Goal: Transaction & Acquisition: Purchase product/service

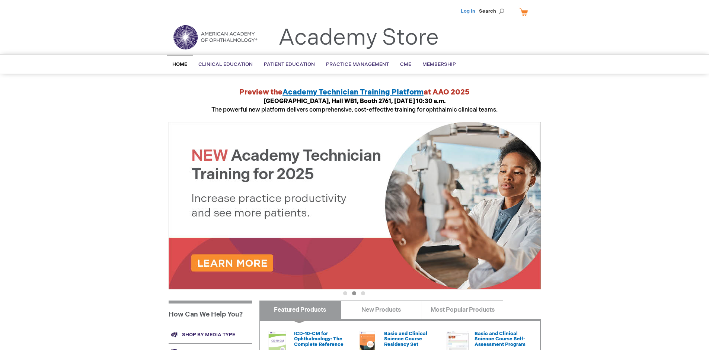
click at [468, 11] on link "Log In" at bounding box center [468, 11] width 15 height 6
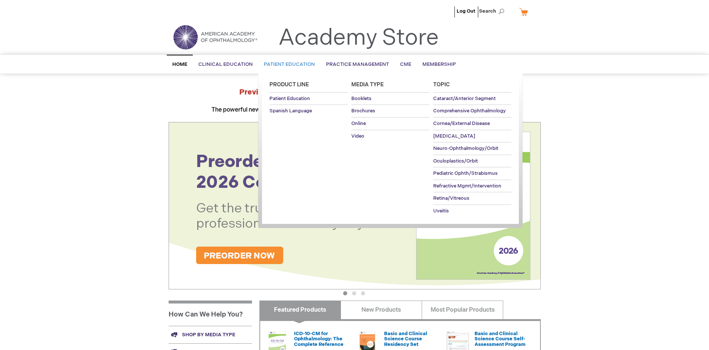
click at [287, 64] on span "Patient Education" at bounding box center [289, 64] width 51 height 6
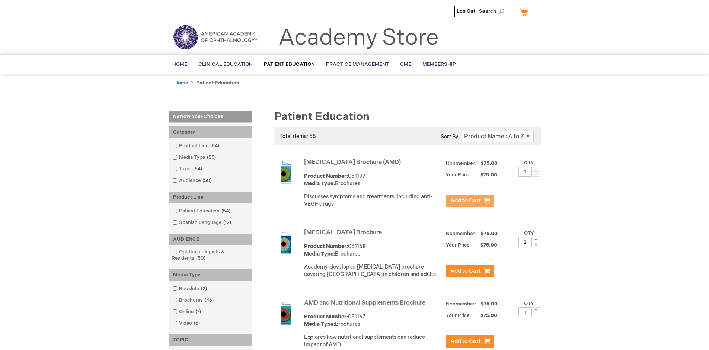
click at [469, 201] on span "Add to Cart" at bounding box center [465, 200] width 31 height 7
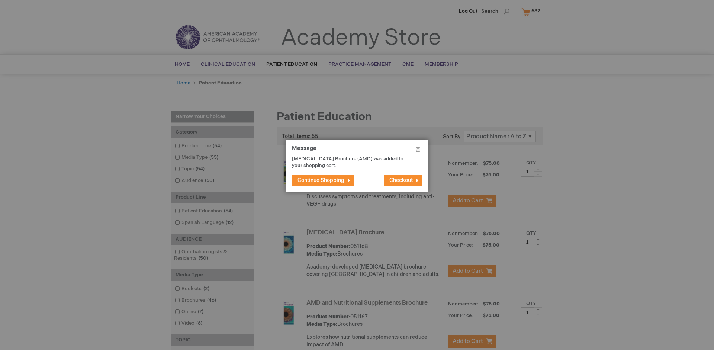
click at [321, 180] on span "Continue Shopping" at bounding box center [321, 180] width 47 height 6
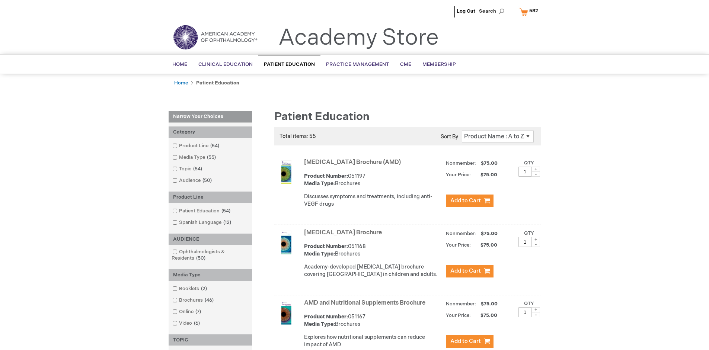
click at [366, 307] on link "AMD and Nutritional Supplements Brochure" at bounding box center [364, 302] width 121 height 7
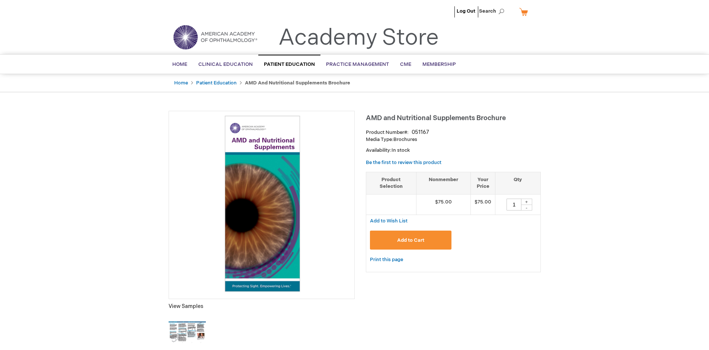
type input "1"
click at [410, 240] on span "Add to Cart" at bounding box center [410, 240] width 27 height 6
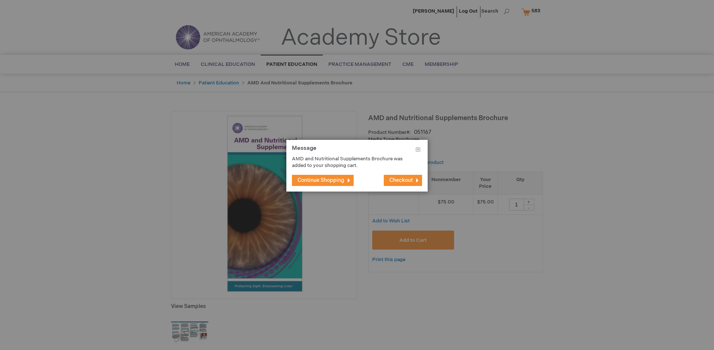
click at [321, 180] on span "Continue Shopping" at bounding box center [321, 180] width 47 height 6
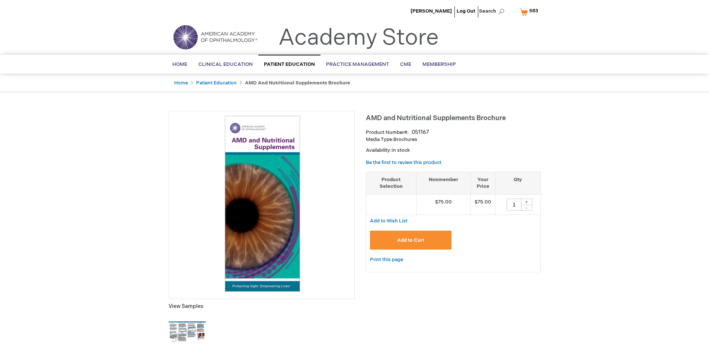
click at [530, 12] on span "583" at bounding box center [533, 11] width 9 height 6
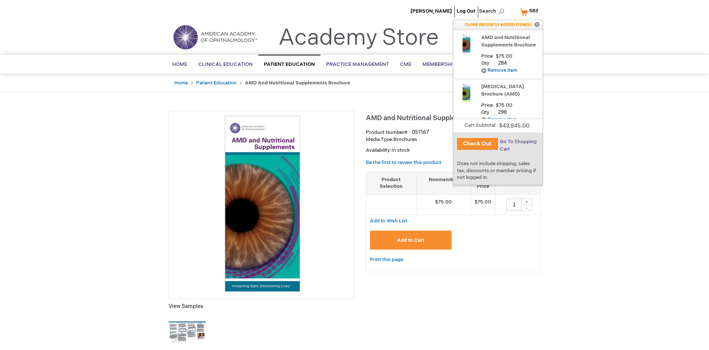
click at [517, 142] on span "Go To Shopping Cart" at bounding box center [518, 145] width 37 height 13
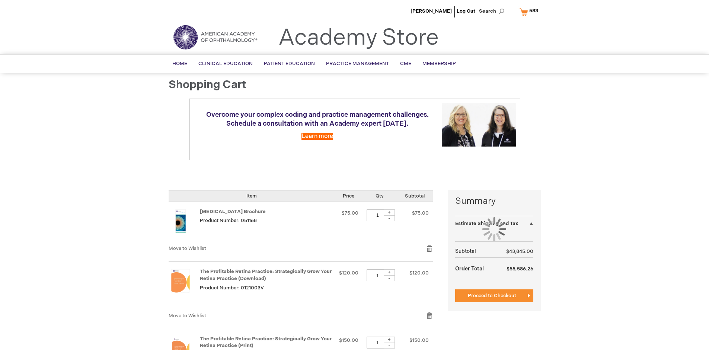
select select "US"
select select "41"
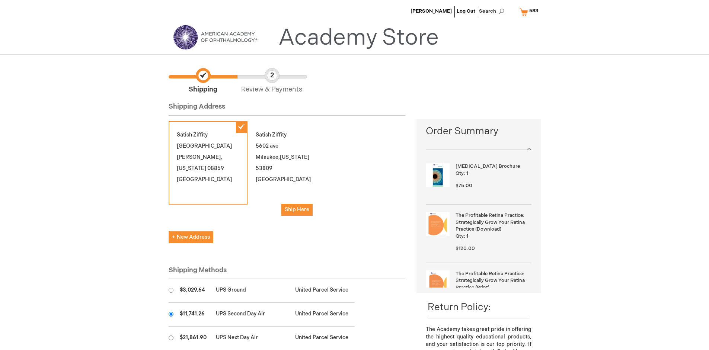
click at [171, 314] on input "radio" at bounding box center [171, 314] width 5 height 5
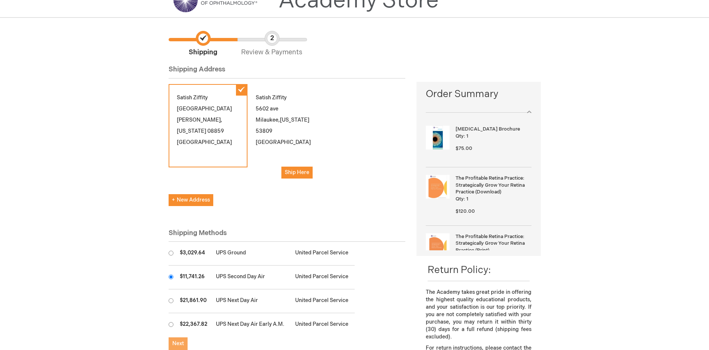
click at [178, 344] on span "Next" at bounding box center [178, 343] width 12 height 6
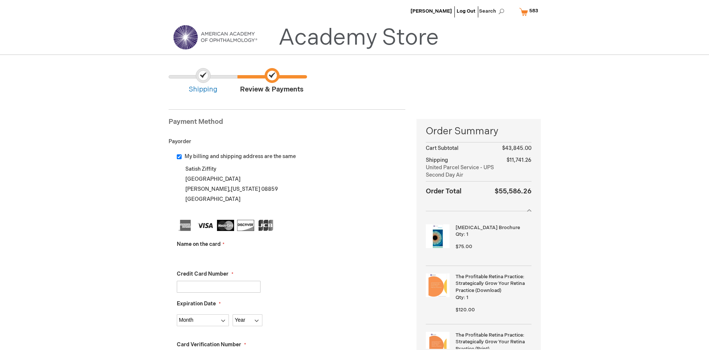
click at [218, 257] on input "Name on the card" at bounding box center [219, 257] width 84 height 12
